Goal: Task Accomplishment & Management: Manage account settings

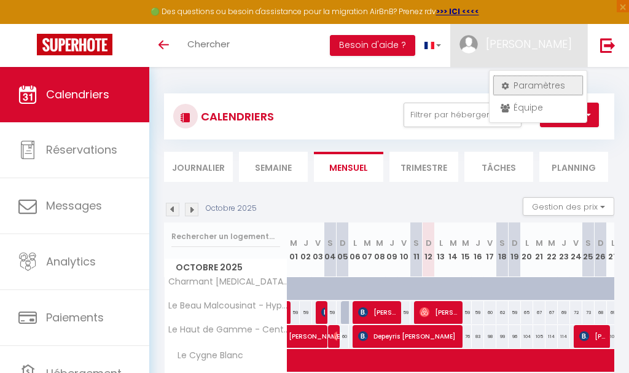
click at [538, 84] on link "Paramètres" at bounding box center [538, 85] width 91 height 21
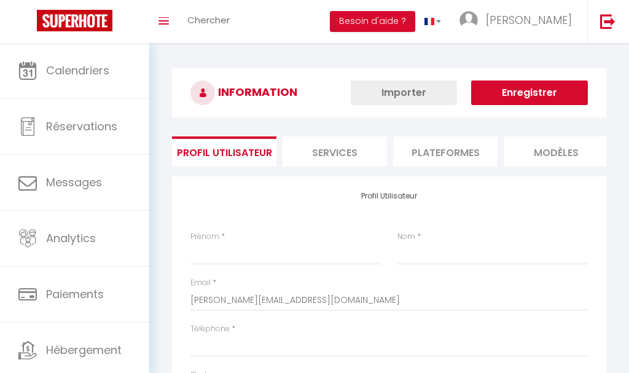
type input "[PERSON_NAME]"
type input "0781038721"
type input "625 chemin des bétirats (IMMOBEST3)"
type input "31620"
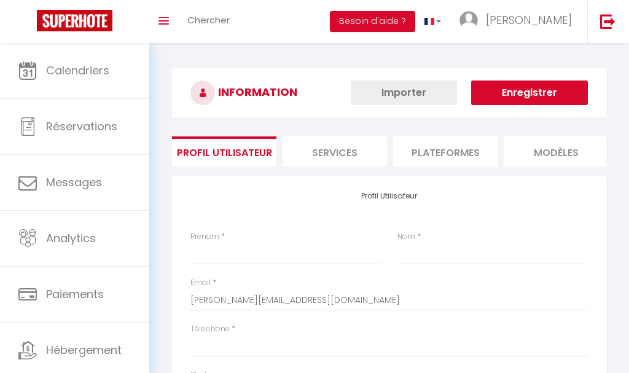
type input "Bouloc"
select select "1"
select select "28"
type input "flqjTAVgAs15HZ8dQc2nEN7oP"
type input "xCDgXiLs0imTzhztzGGKLv7a5"
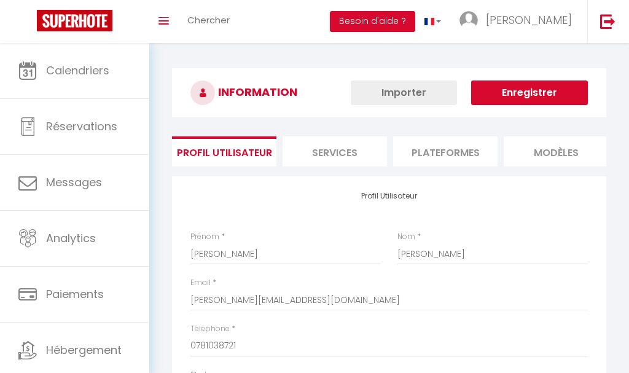
select select "fr"
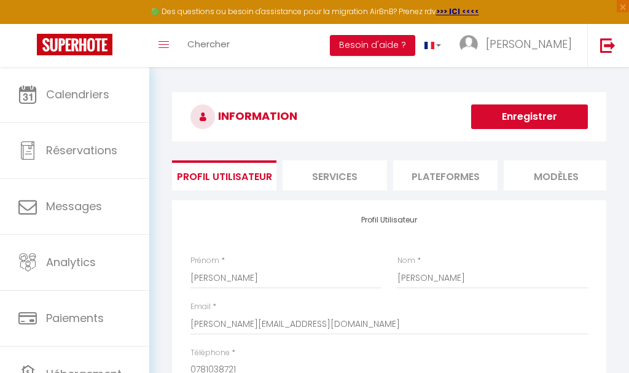
type input "flqjTAVgAs15HZ8dQc2nEN7oP"
type input "xCDgXiLs0imTzhztzGGKLv7a5"
type input "[URL][DOMAIN_NAME]"
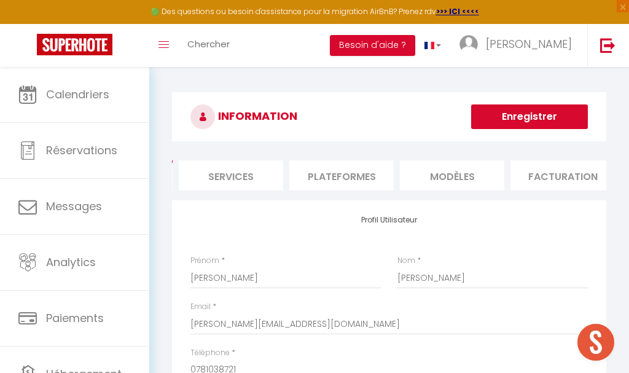
click at [359, 177] on li "Plateformes" at bounding box center [341, 175] width 104 height 30
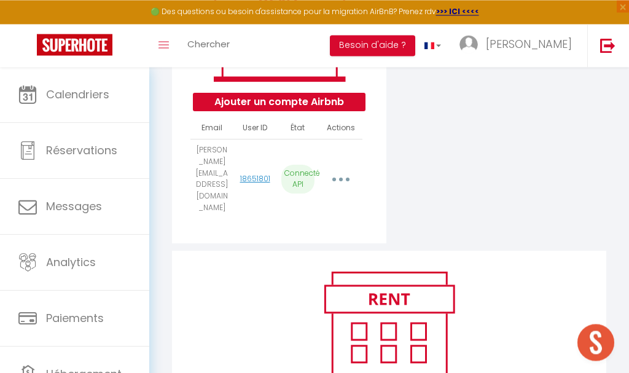
scroll to position [251, 0]
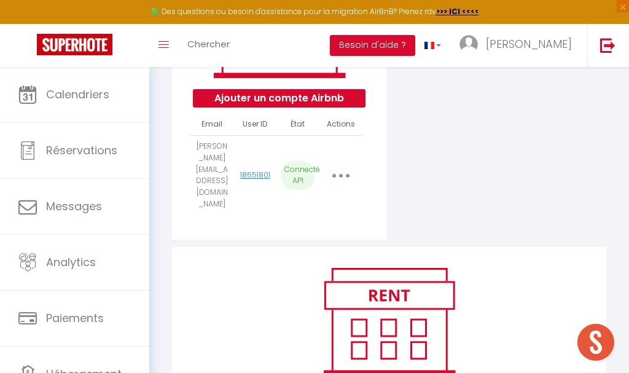
click at [341, 174] on icon "button" at bounding box center [341, 176] width 4 height 4
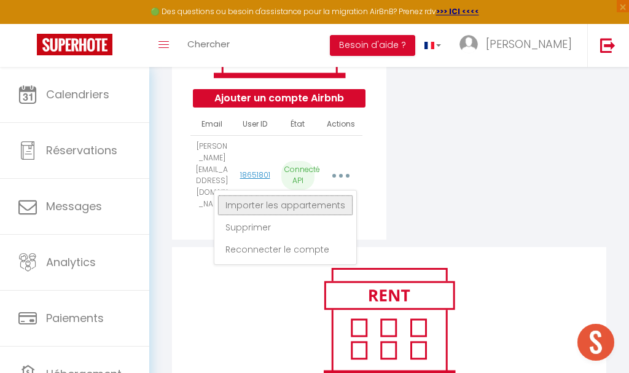
click at [318, 195] on link "Importer les appartements" at bounding box center [286, 205] width 136 height 21
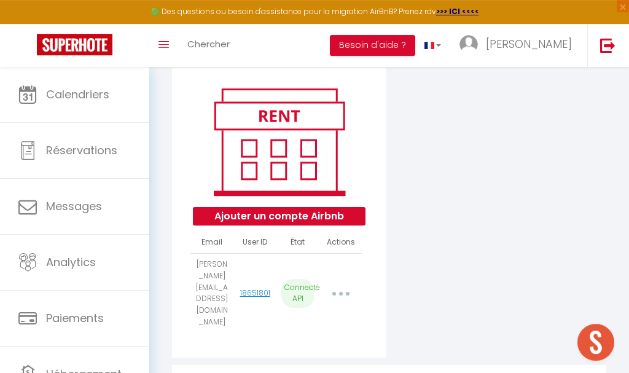
scroll to position [122, 0]
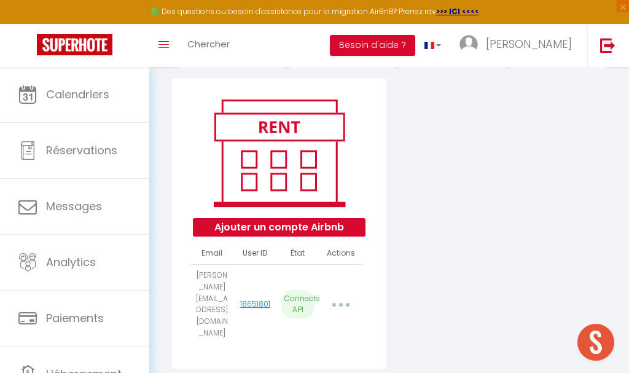
select select "28033"
select select "33303"
select select "28041"
select select "28042"
select select "28043"
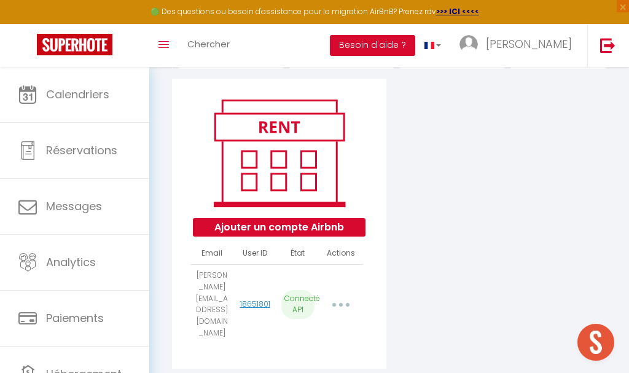
select select "28838"
select select "30725"
select select "31231"
select select "31674"
select select "33100"
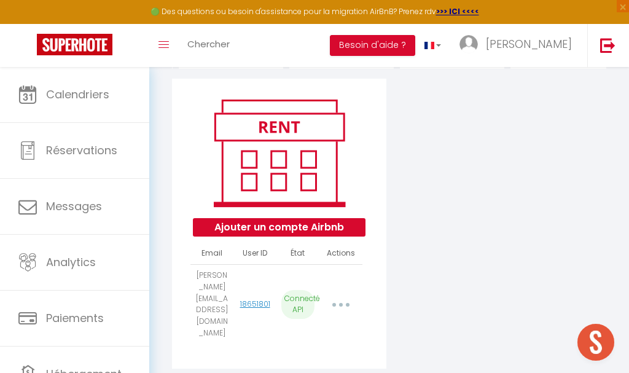
select select "33044"
select select "39527"
select select "39528"
select select "40295"
select select "41087"
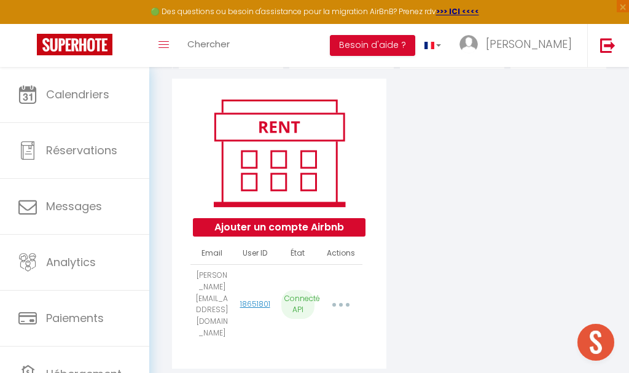
select select "48469"
select select "49896"
select select "50746"
select select "51860"
select select "53200"
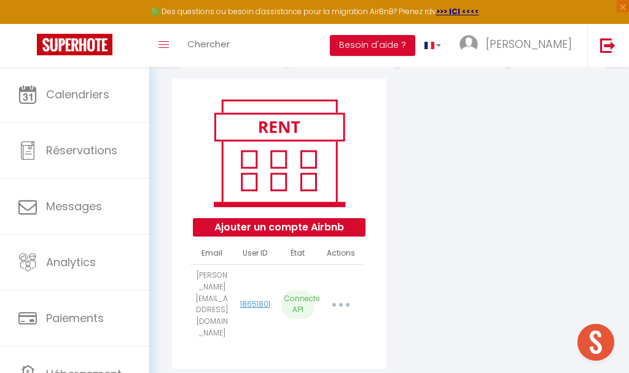
select select "54602"
select select "55362"
select select "56919"
select select "58810"
select select "60293"
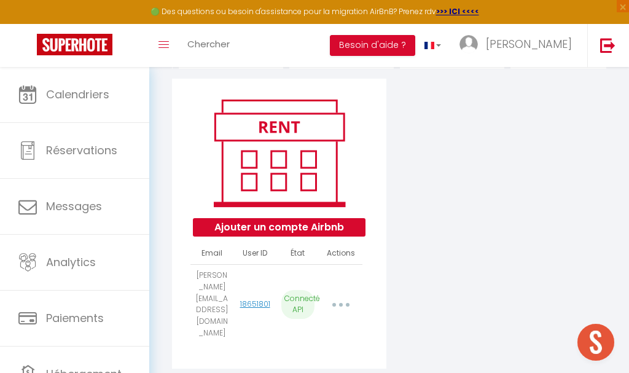
select select "60699"
select select "61450"
select select "61473"
select select "61594"
select select "62068"
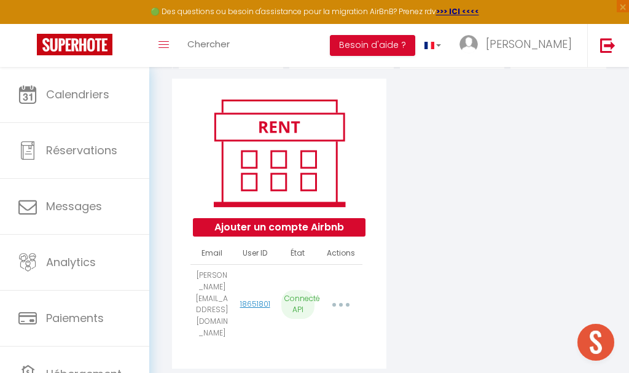
select select "62263"
select select "62372"
select select "62778"
select select "63455"
select select "65063"
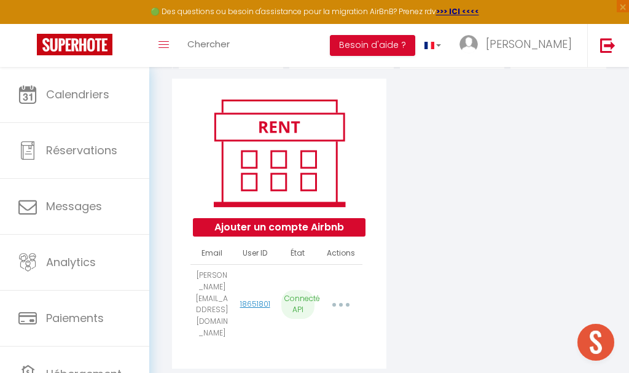
select select "65700"
select select "66552"
select select "66647"
select select "71112"
select select "71599"
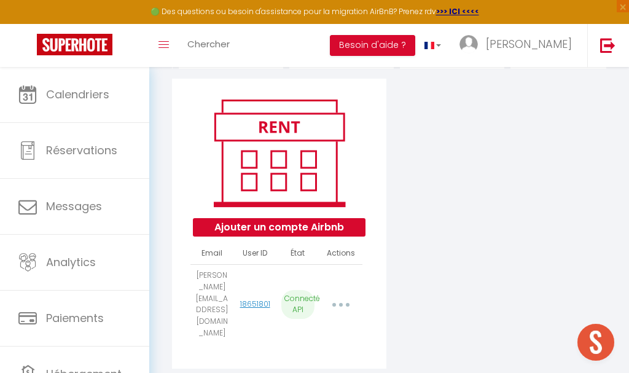
select select "72006"
select select "73829"
select select "74199"
select select "74519"
select select "74886"
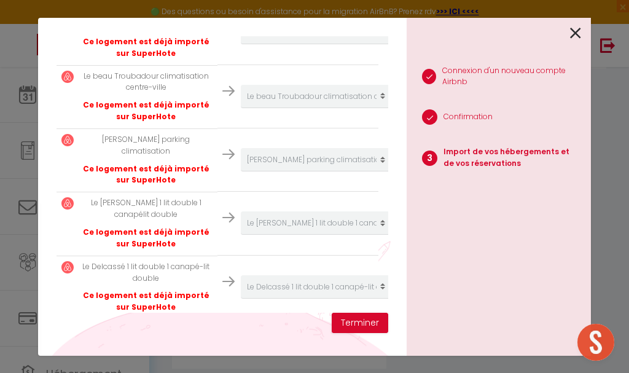
scroll to position [2589, 0]
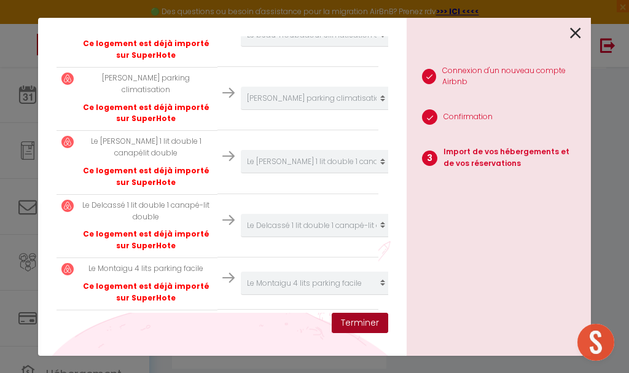
click at [375, 324] on button "Terminer" at bounding box center [360, 323] width 57 height 21
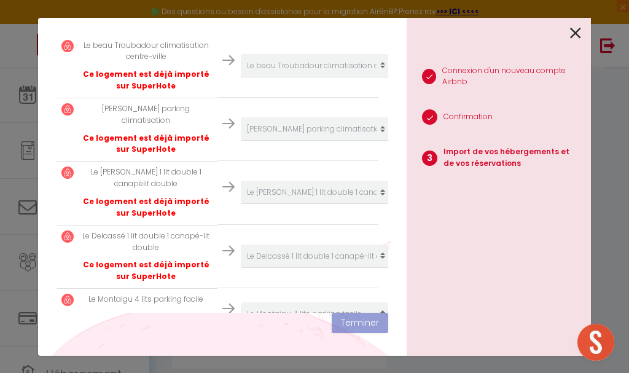
scroll to position [2620, 0]
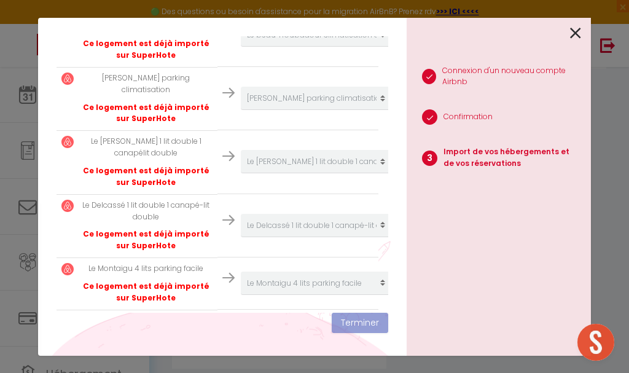
click at [575, 31] on icon at bounding box center [575, 33] width 11 height 18
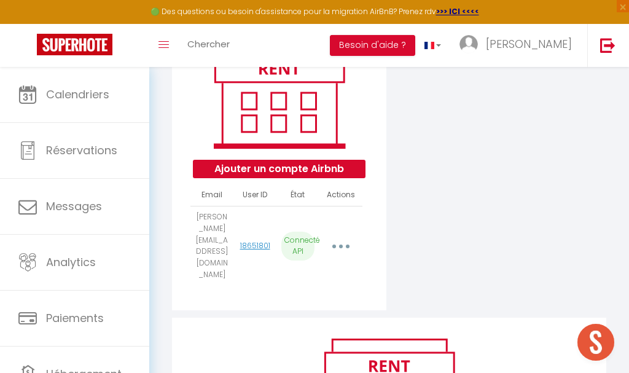
scroll to position [247, 0]
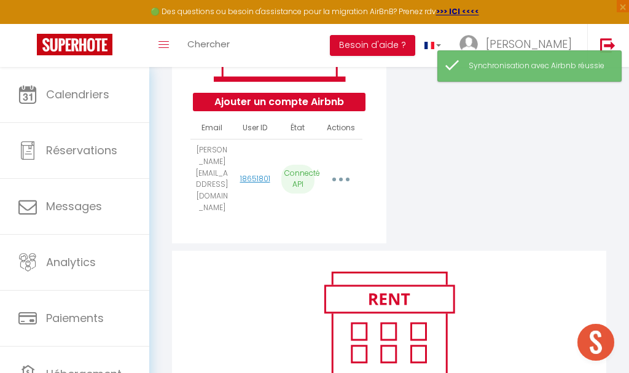
click at [339, 168] on button "button" at bounding box center [340, 179] width 33 height 23
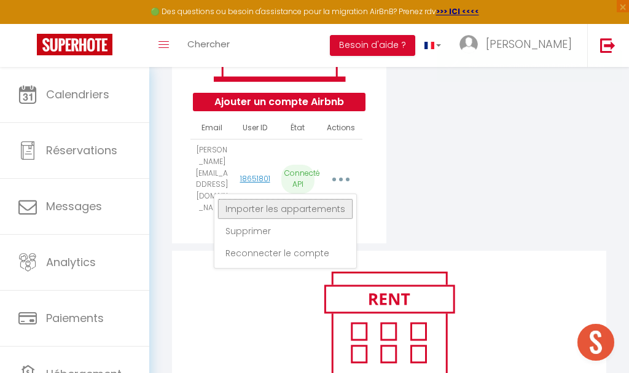
click at [323, 198] on link "Importer les appartements" at bounding box center [286, 208] width 136 height 21
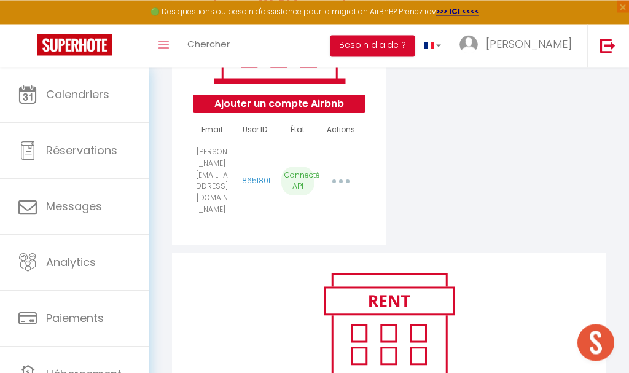
scroll to position [122, 0]
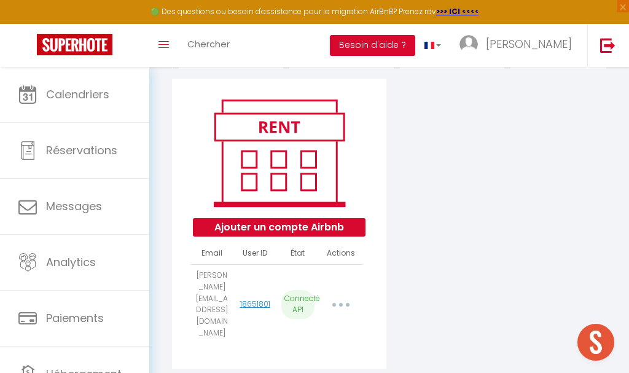
select select "28033"
select select "33303"
select select "28041"
select select "28042"
select select "28043"
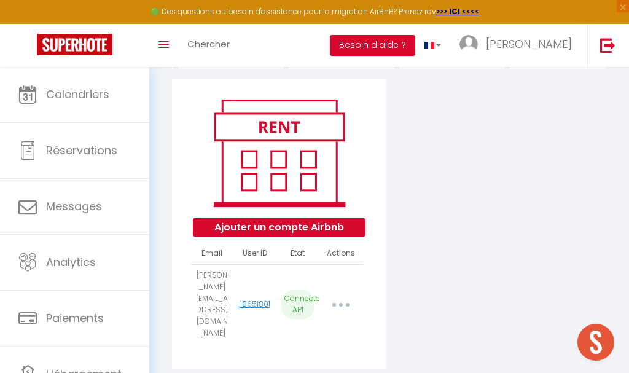
select select "28838"
select select "30725"
select select "31231"
select select "31674"
select select "33100"
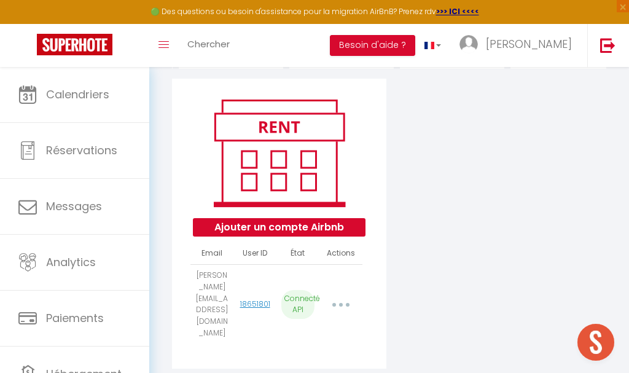
select select "33044"
select select "39527"
select select "39528"
select select "40295"
select select "41087"
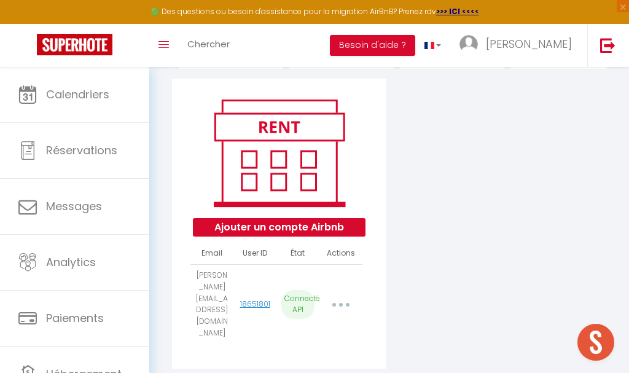
select select "48469"
select select "49896"
select select "50746"
select select "51860"
select select "53200"
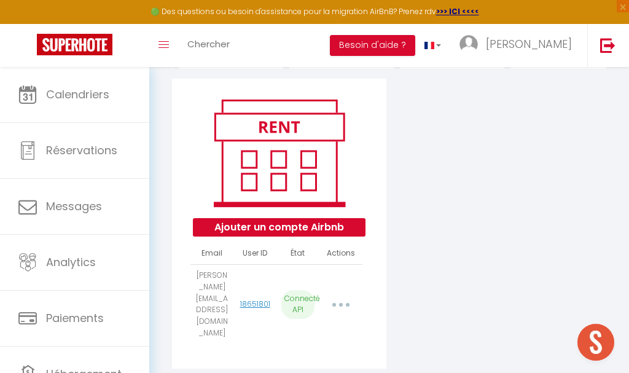
select select "54602"
select select "55362"
select select "56919"
select select "58810"
select select "60293"
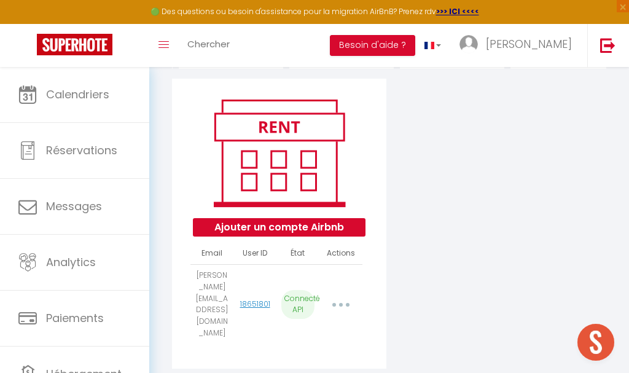
select select "60699"
select select "61450"
select select "61473"
select select "61594"
select select "62068"
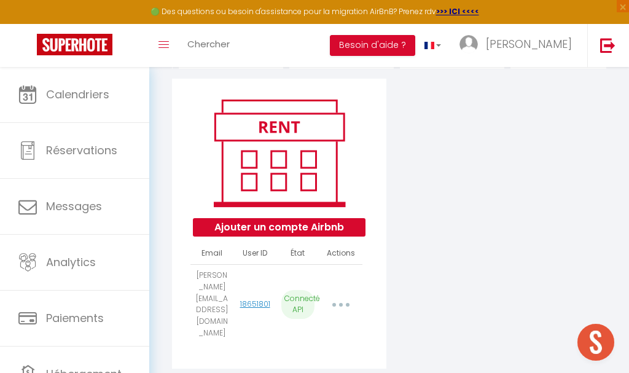
select select "62263"
select select "62372"
select select "62778"
select select "63455"
select select "65063"
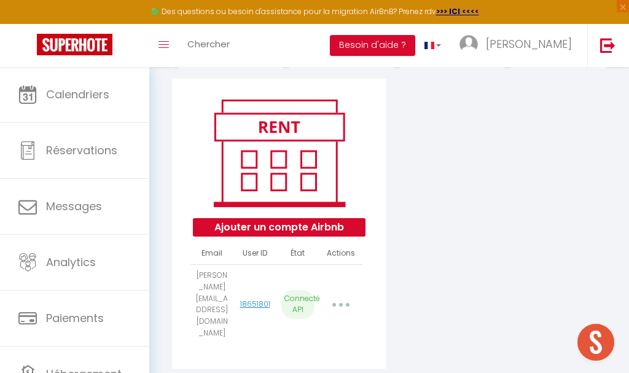
select select "65700"
select select "66552"
select select "66647"
select select "71112"
select select "71599"
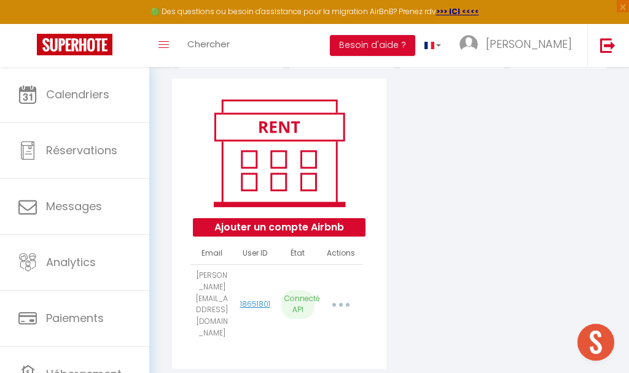
select select "72006"
select select "73829"
select select "74199"
select select "74519"
select select "74886"
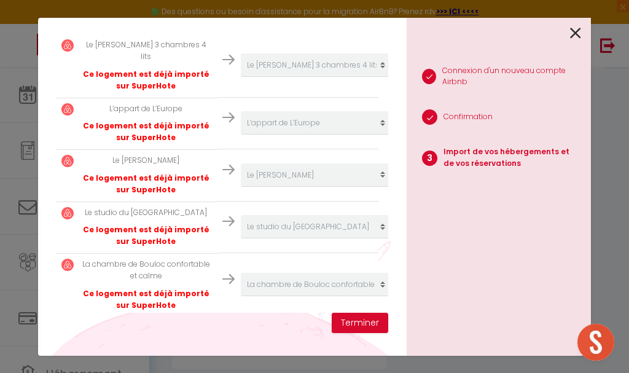
scroll to position [2025, 0]
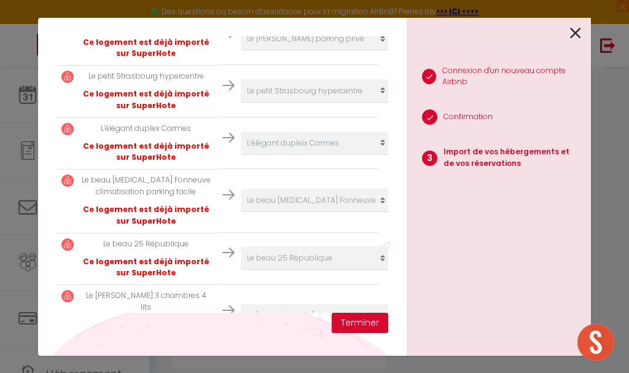
click at [573, 29] on icon at bounding box center [575, 33] width 11 height 18
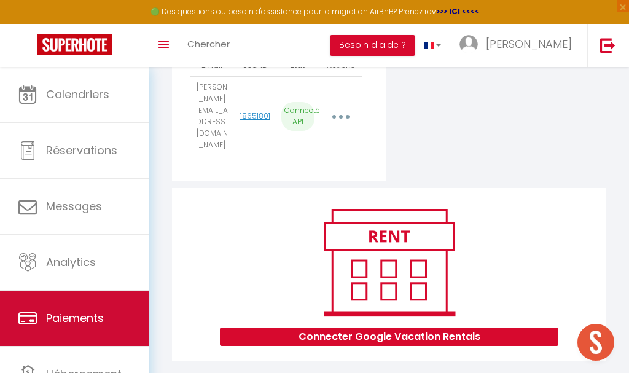
scroll to position [62, 0]
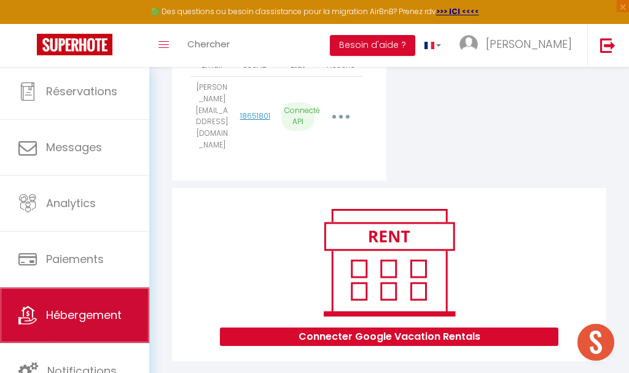
click at [112, 309] on span "Hébergement" at bounding box center [84, 314] width 76 height 15
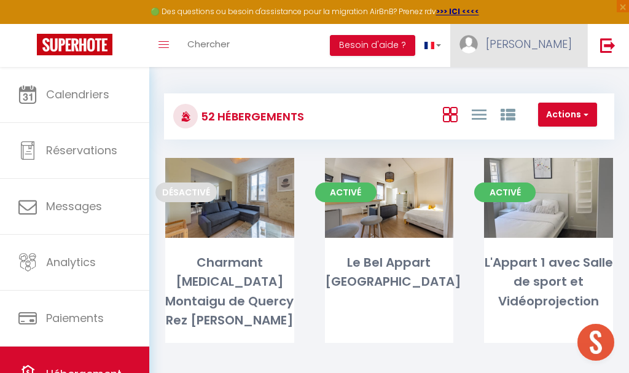
click at [560, 48] on span "[PERSON_NAME]" at bounding box center [529, 43] width 86 height 15
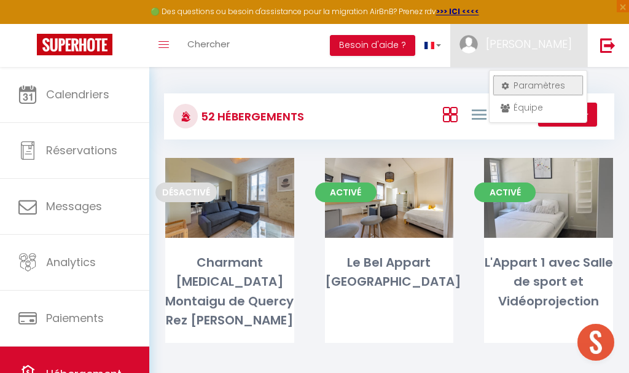
click at [547, 84] on link "Paramètres" at bounding box center [538, 85] width 91 height 21
select select "fr"
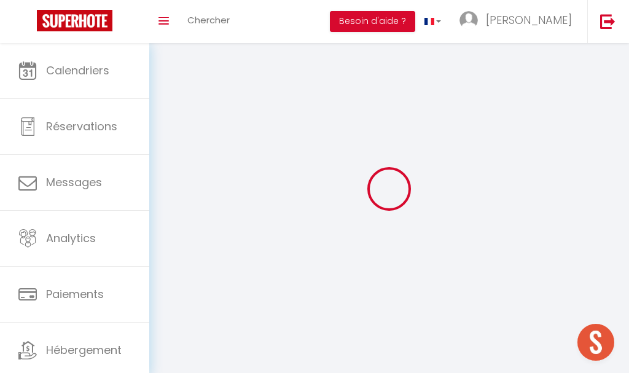
type input "[PERSON_NAME]"
type input "0781038721"
type input "625 chemin des bétirats (IMMOBEST3)"
type input "31620"
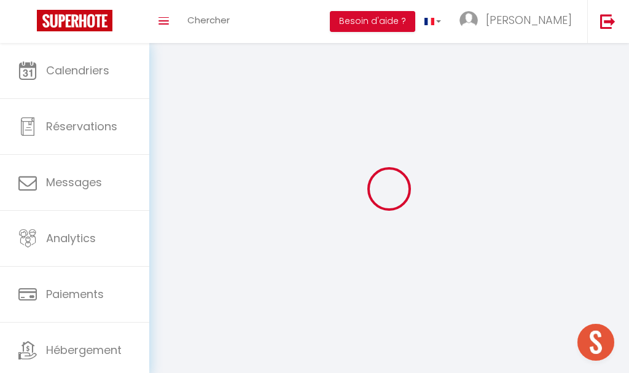
type input "Bouloc"
type input "flqjTAVgAs15HZ8dQc2nEN7oP"
type input "xCDgXiLs0imTzhztzGGKLv7a5"
type input "[URL][DOMAIN_NAME]"
select select "1"
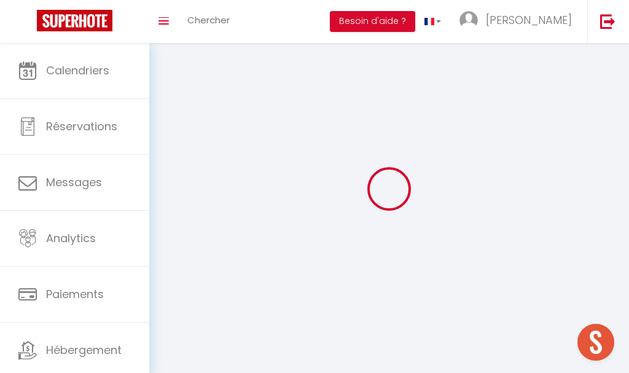
select select "28"
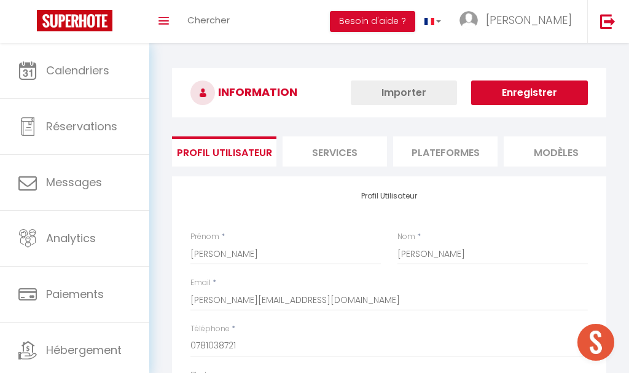
type input "flqjTAVgAs15HZ8dQc2nEN7oP"
type input "xCDgXiLs0imTzhztzGGKLv7a5"
type input "[URL][DOMAIN_NAME]"
select select "fr"
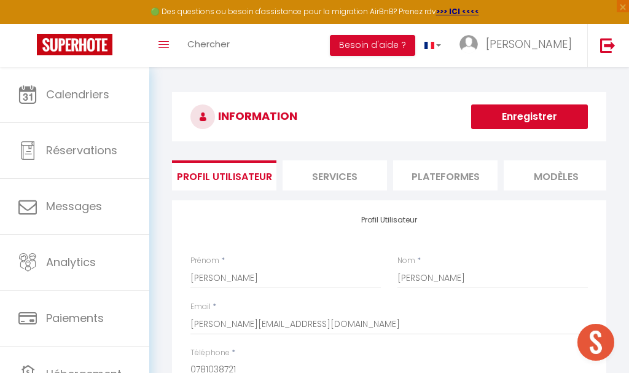
click at [442, 176] on li "Plateformes" at bounding box center [445, 175] width 104 height 30
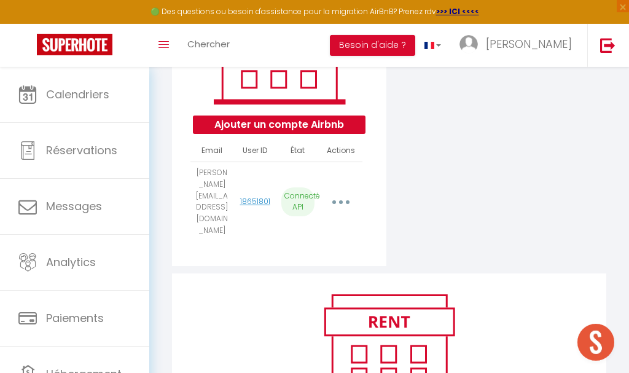
scroll to position [251, 0]
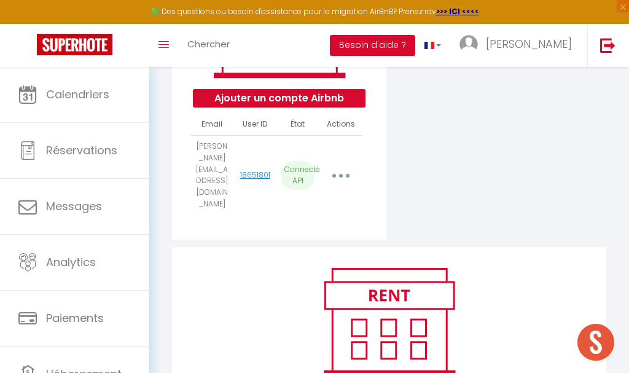
click at [344, 164] on button "button" at bounding box center [340, 175] width 33 height 23
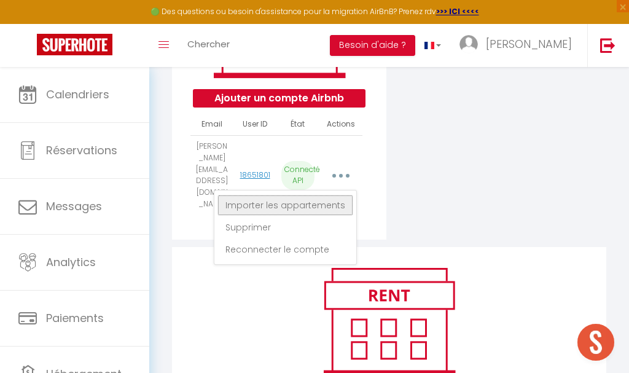
click at [315, 195] on link "Importer les appartements" at bounding box center [286, 205] width 136 height 21
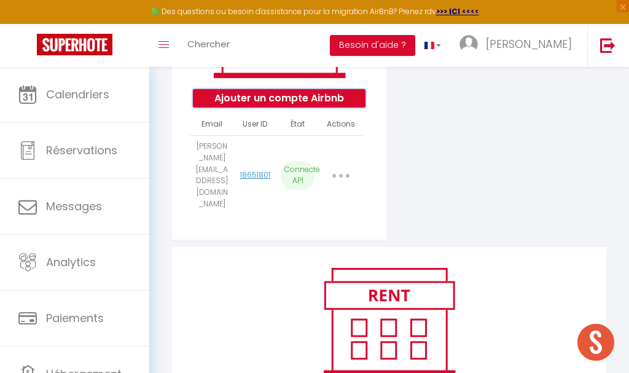
click at [287, 100] on button "Ajouter un compte Airbnb" at bounding box center [279, 98] width 173 height 18
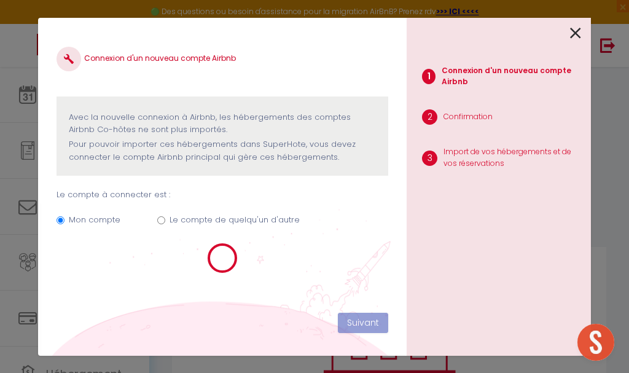
click at [202, 223] on label "Le compte de quelqu'un d'autre" at bounding box center [235, 220] width 130 height 12
click at [165, 223] on input "Le compte de quelqu'un d'autre" at bounding box center [161, 220] width 8 height 8
radio input "true"
radio input "false"
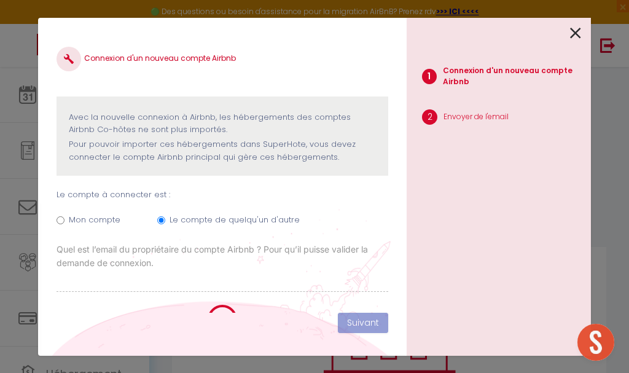
select select "28033"
select select "33303"
select select "28041"
select select "28042"
select select "28043"
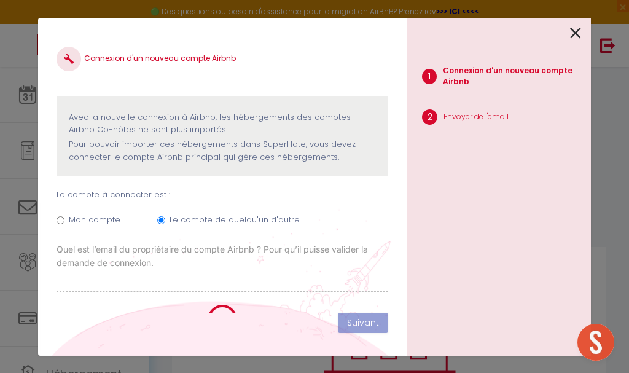
select select "28838"
select select "30725"
select select "31231"
select select "31674"
select select "33100"
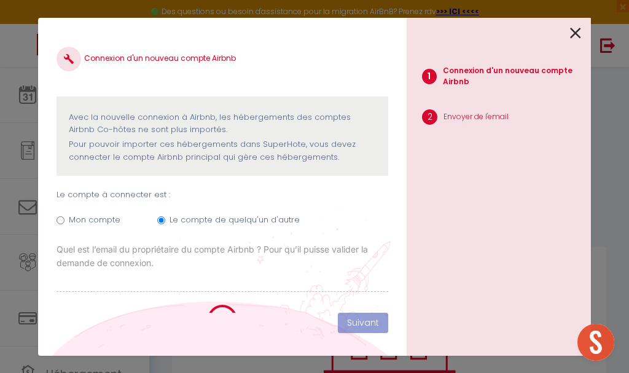
select select "33044"
select select "39527"
select select "39528"
select select "40295"
select select "41087"
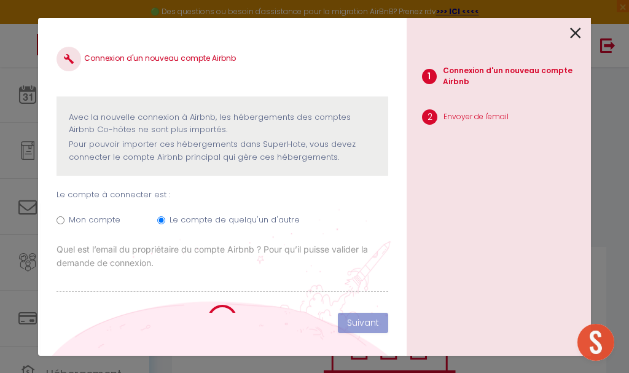
select select "48469"
select select "49896"
select select "50746"
select select "51860"
select select "53200"
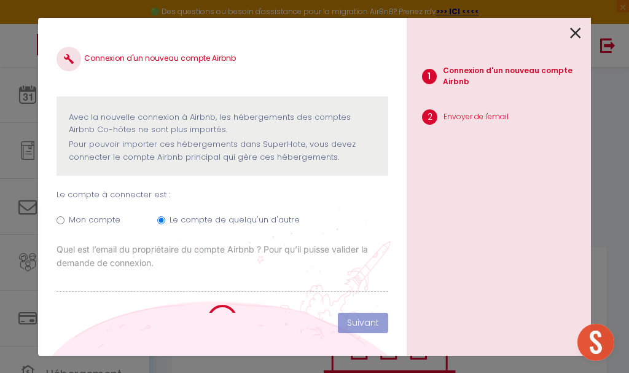
select select "54602"
select select "55362"
select select "56919"
select select "58810"
select select "60293"
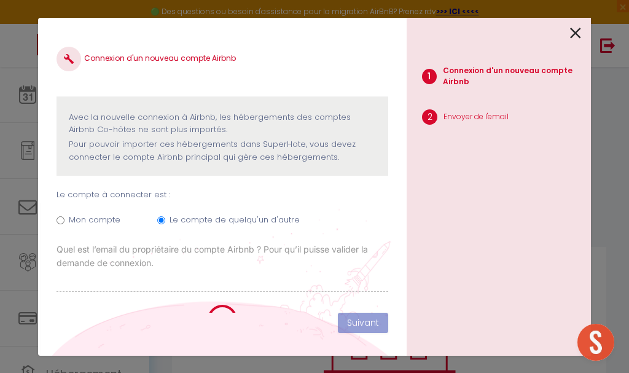
select select "60699"
select select "61450"
select select "61473"
select select "61594"
select select "62068"
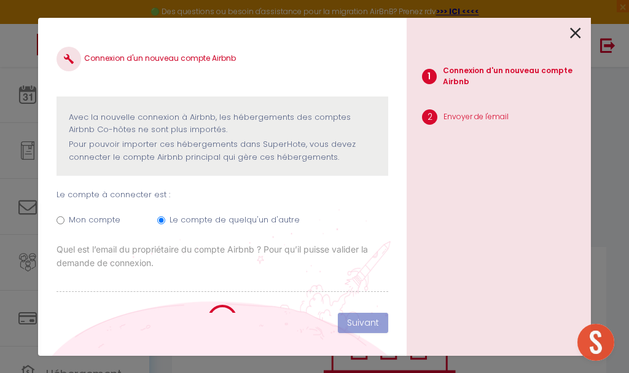
select select "62263"
select select "62372"
select select "62778"
select select "63455"
select select "65063"
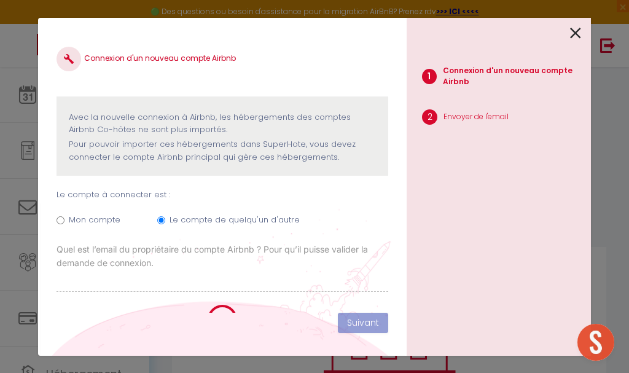
select select "65700"
select select "66552"
select select "66647"
select select "71112"
select select "71599"
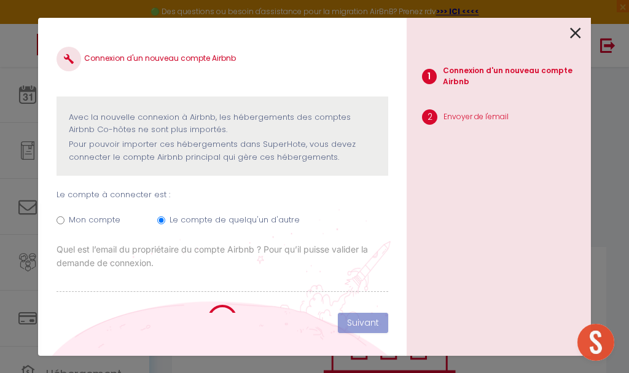
select select "72006"
select select "73829"
select select "74199"
select select "74519"
select select "74886"
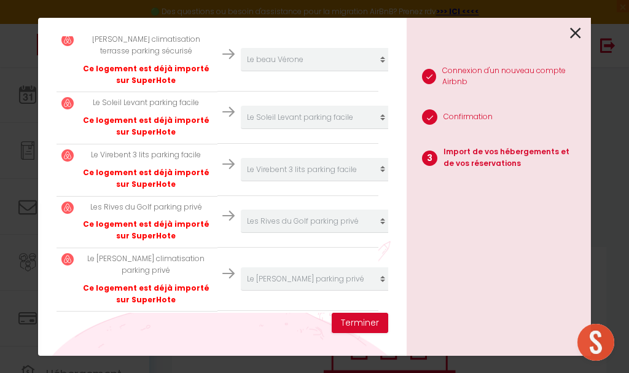
scroll to position [2589, 0]
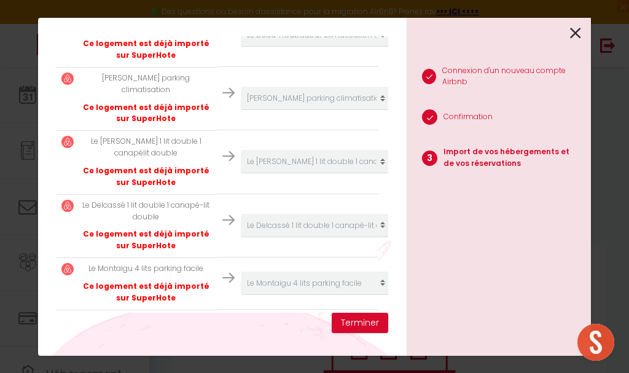
click at [581, 35] on icon at bounding box center [575, 33] width 11 height 18
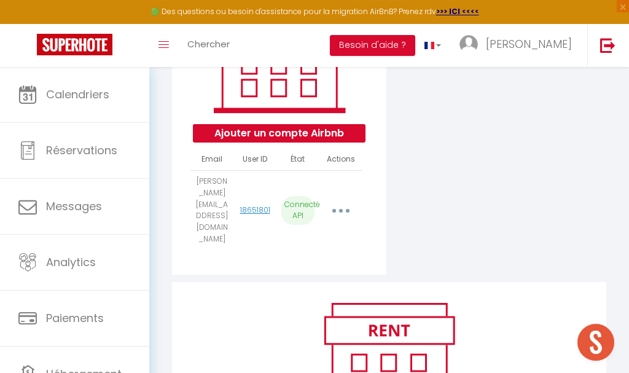
scroll to position [188, 0]
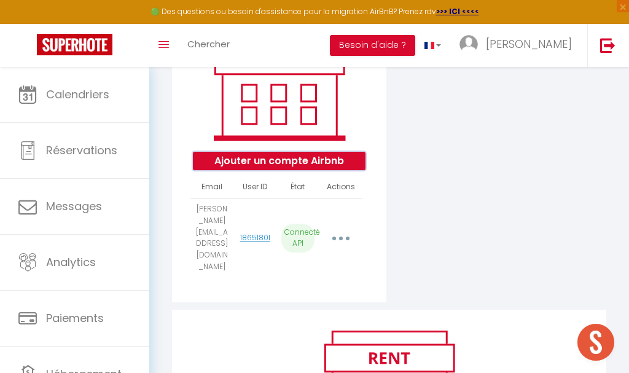
click at [310, 161] on button "Ajouter un compte Airbnb" at bounding box center [279, 161] width 173 height 18
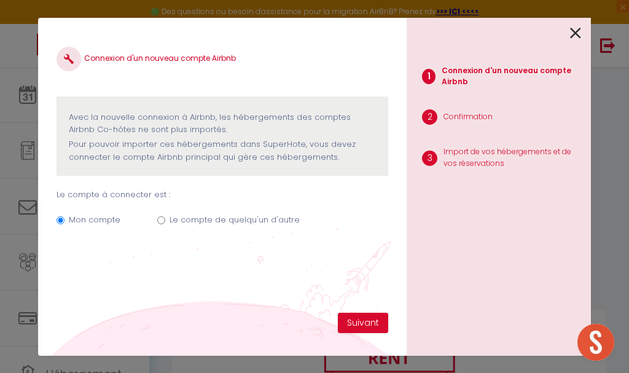
click at [173, 224] on label "Le compte de quelqu'un d'autre" at bounding box center [235, 220] width 130 height 12
click at [165, 224] on input "Le compte de quelqu'un d'autre" at bounding box center [161, 220] width 8 height 8
radio input "true"
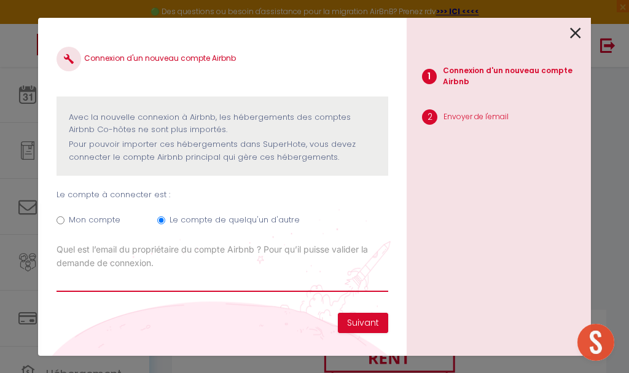
click at [184, 287] on input "Email connexion Airbnb" at bounding box center [223, 281] width 332 height 22
click at [100, 225] on label "Mon compte" at bounding box center [95, 220] width 52 height 12
click at [65, 224] on input "Mon compte" at bounding box center [61, 220] width 8 height 8
radio input "true"
radio input "false"
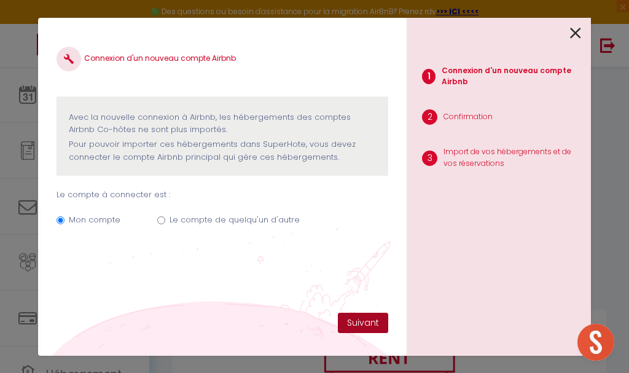
click at [367, 321] on button "Suivant" at bounding box center [363, 323] width 50 height 21
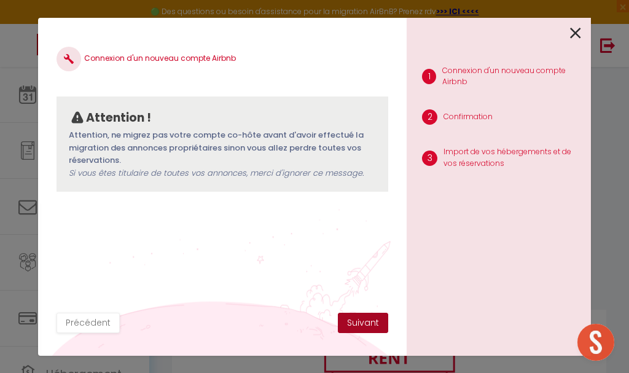
click at [358, 326] on button "Suivant" at bounding box center [363, 323] width 50 height 21
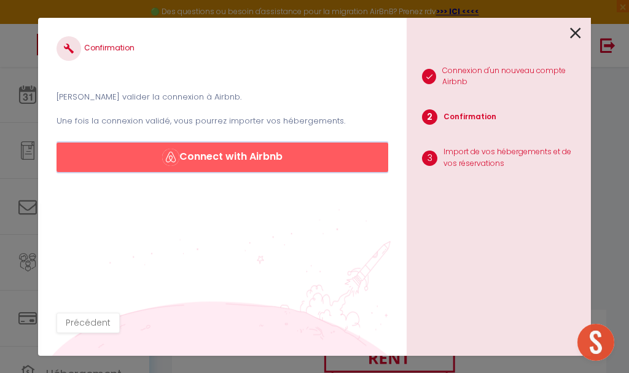
click at [284, 159] on button "Connect with Airbnb" at bounding box center [223, 157] width 332 height 29
click at [88, 321] on button "Précédent" at bounding box center [88, 323] width 63 height 21
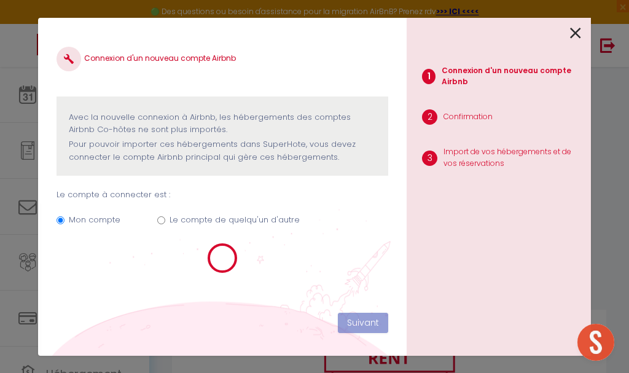
click at [575, 31] on icon at bounding box center [575, 33] width 11 height 18
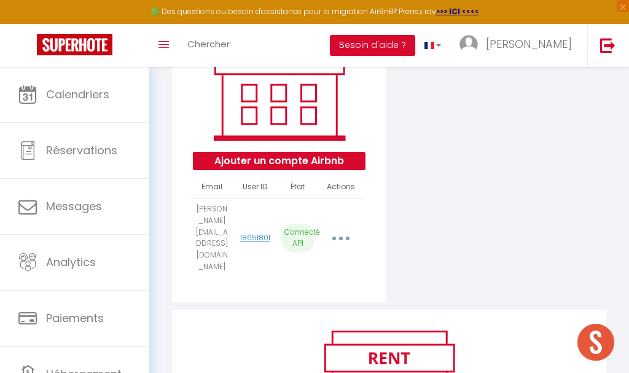
click at [343, 230] on button "button" at bounding box center [340, 238] width 33 height 23
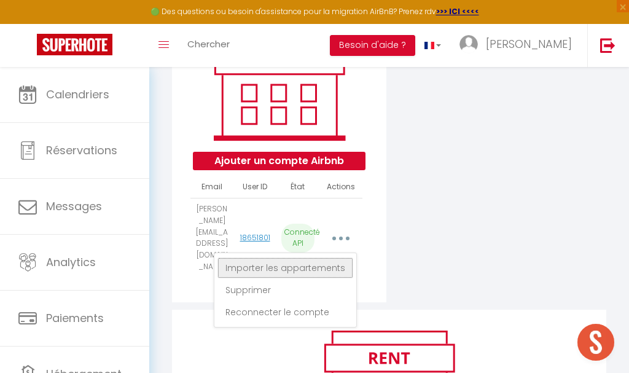
click at [313, 257] on link "Importer les appartements" at bounding box center [286, 267] width 136 height 21
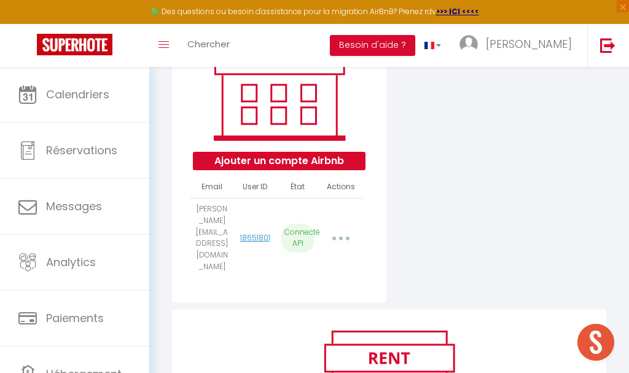
select select "28033"
select select "33303"
select select "28041"
select select "28042"
select select "28043"
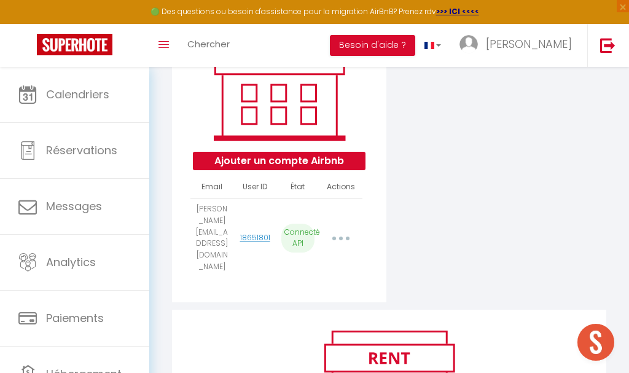
select select "28838"
select select "30725"
select select "31231"
select select "31674"
select select "33100"
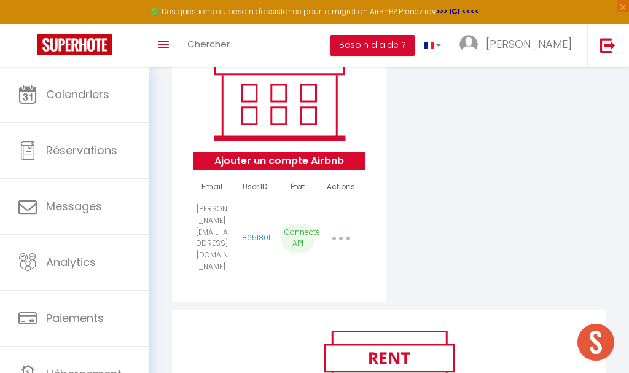
select select "33044"
select select "39527"
select select "39528"
select select "40295"
select select "41087"
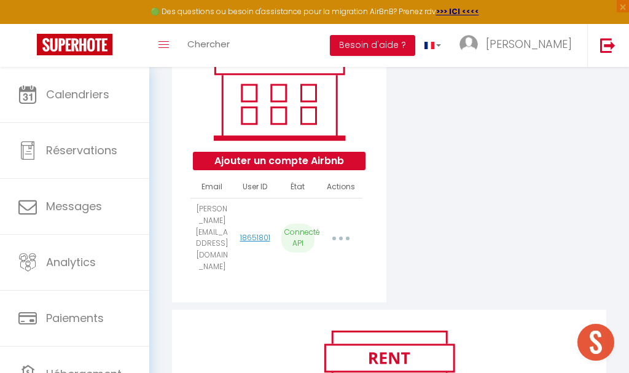
select select "48469"
select select "49896"
select select "50746"
select select "51860"
select select "53200"
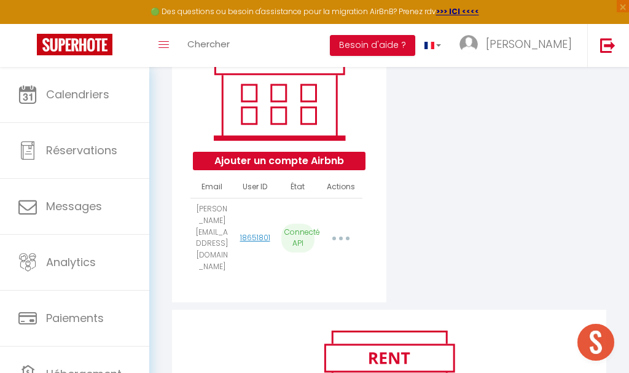
select select "54602"
select select "55362"
select select "56919"
select select "58810"
select select "60293"
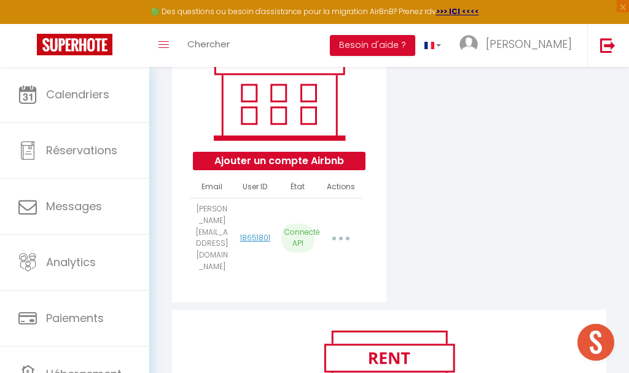
select select "60699"
select select "61450"
select select "61473"
select select "61594"
select select "62068"
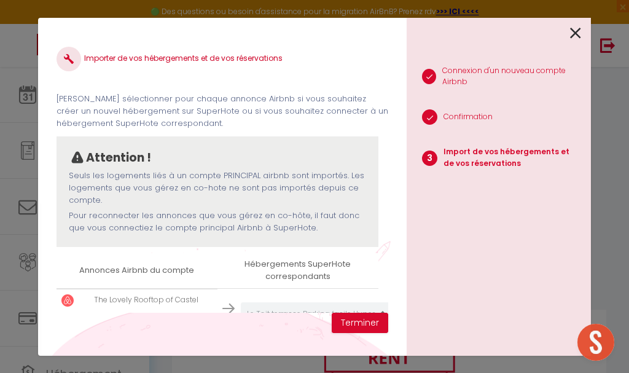
click at [390, 61] on div "Importer de vos hébergements et de vos réservations Veuillez sélectionner pour …" at bounding box center [222, 187] width 369 height 338
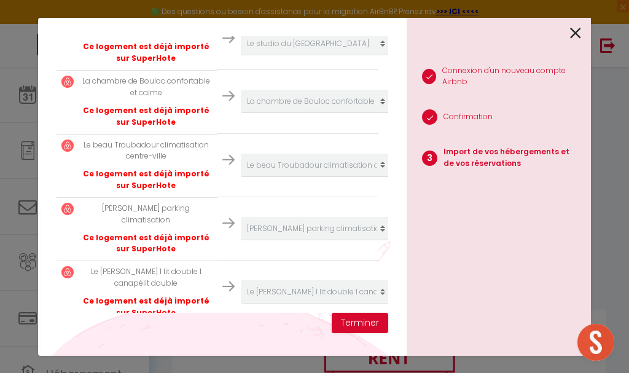
scroll to position [2589, 0]
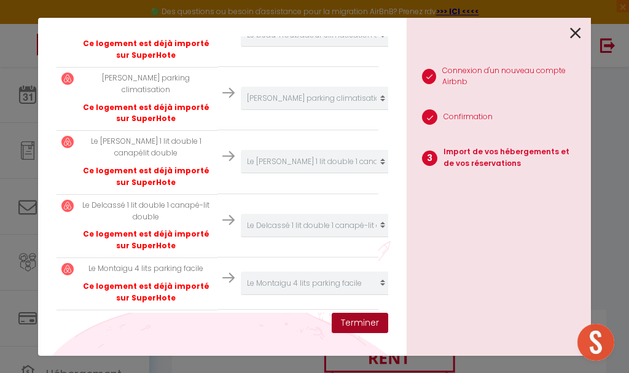
click at [380, 325] on button "Terminer" at bounding box center [360, 323] width 57 height 21
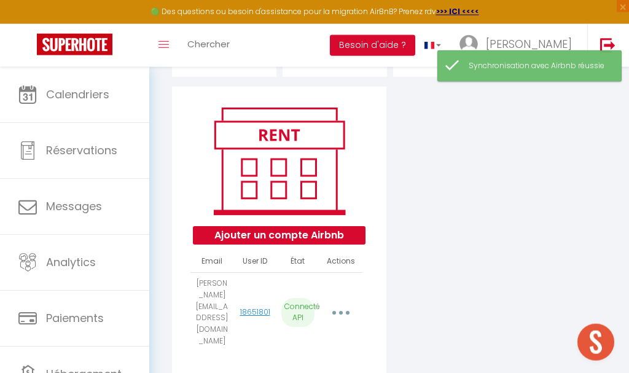
scroll to position [188, 0]
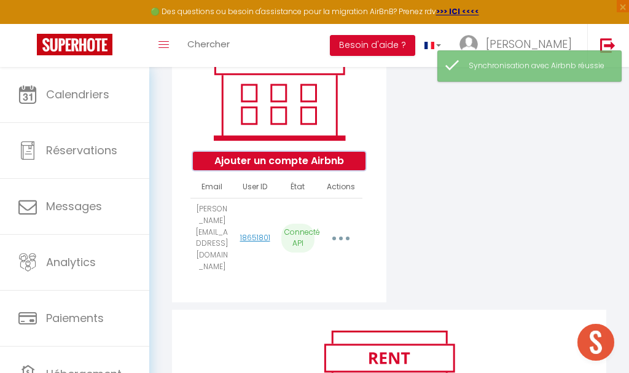
click at [313, 166] on button "Ajouter un compte Airbnb" at bounding box center [279, 161] width 173 height 18
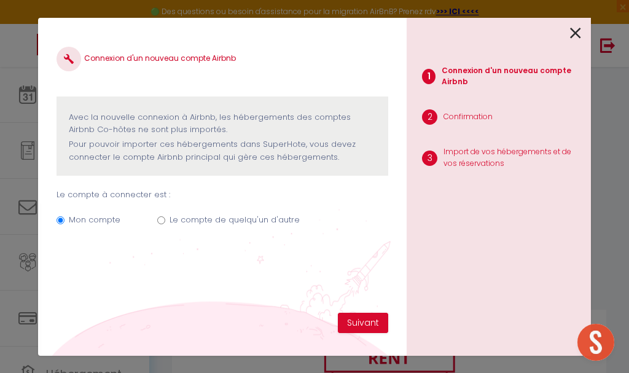
click at [254, 222] on label "Le compte de quelqu'un d'autre" at bounding box center [235, 220] width 130 height 12
click at [165, 222] on input "Le compte de quelqu'un d'autre" at bounding box center [161, 220] width 8 height 8
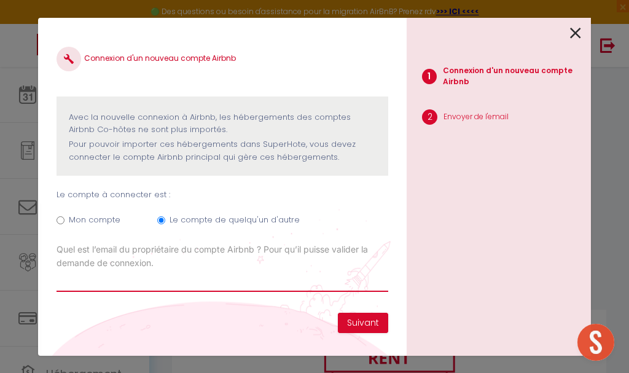
click at [288, 286] on input "Email connexion Airbnb" at bounding box center [223, 281] width 332 height 22
click at [578, 34] on icon at bounding box center [575, 33] width 11 height 18
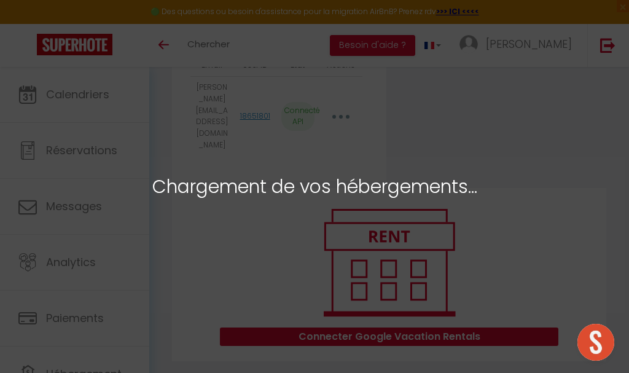
scroll to position [59, 0]
